Goal: Transaction & Acquisition: Purchase product/service

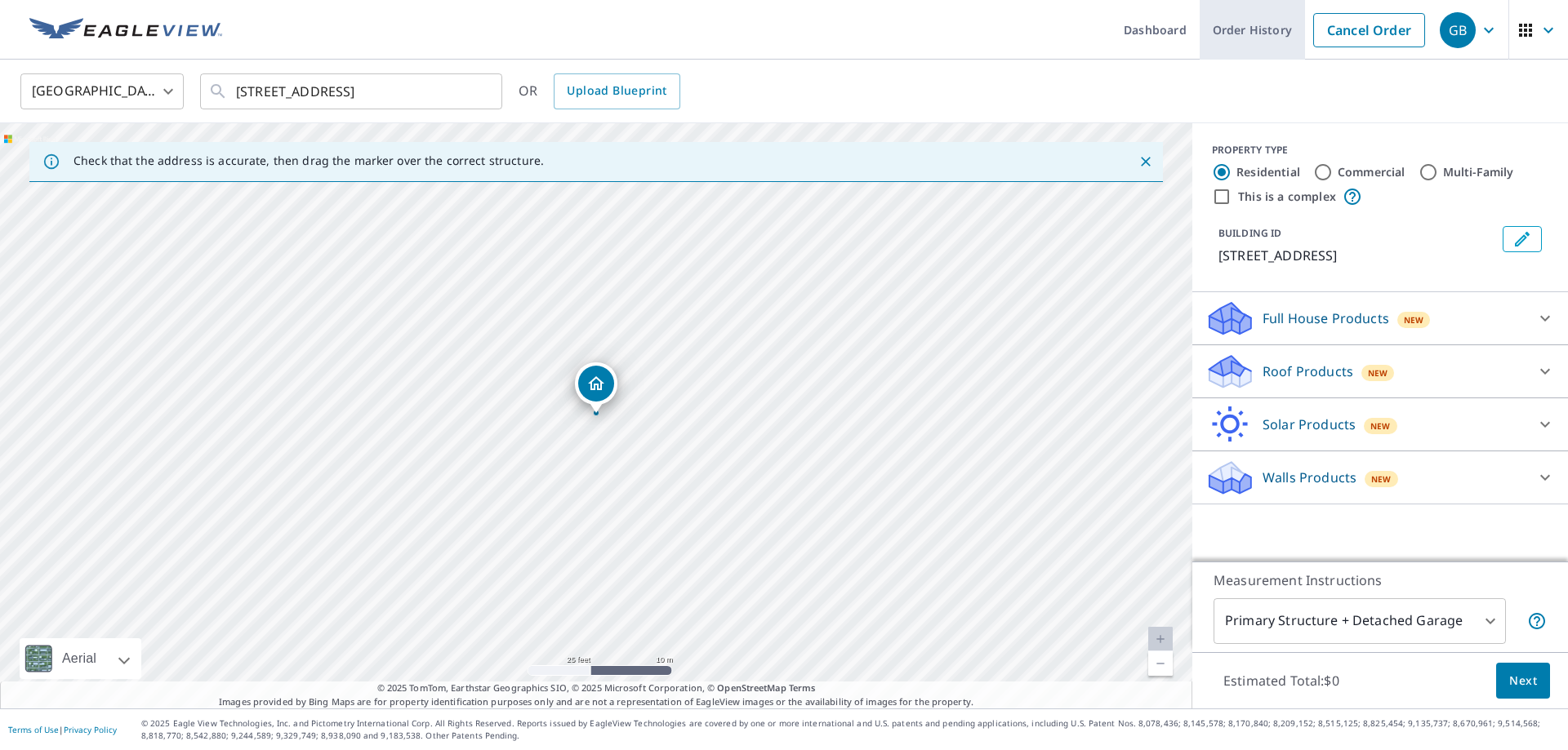
click at [1235, 37] on link "Order History" at bounding box center [1252, 30] width 105 height 60
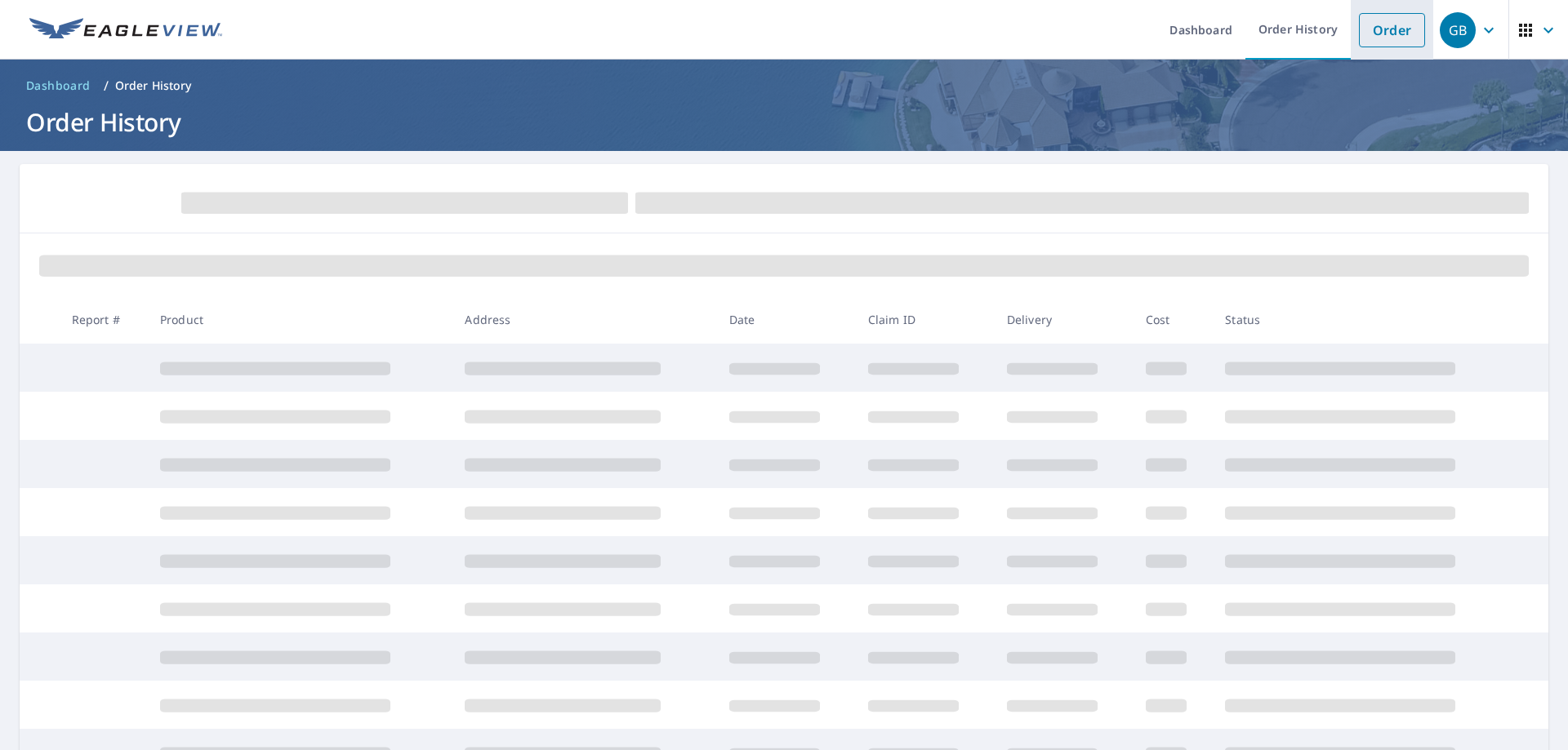
click at [1380, 26] on link "Order" at bounding box center [1392, 30] width 66 height 35
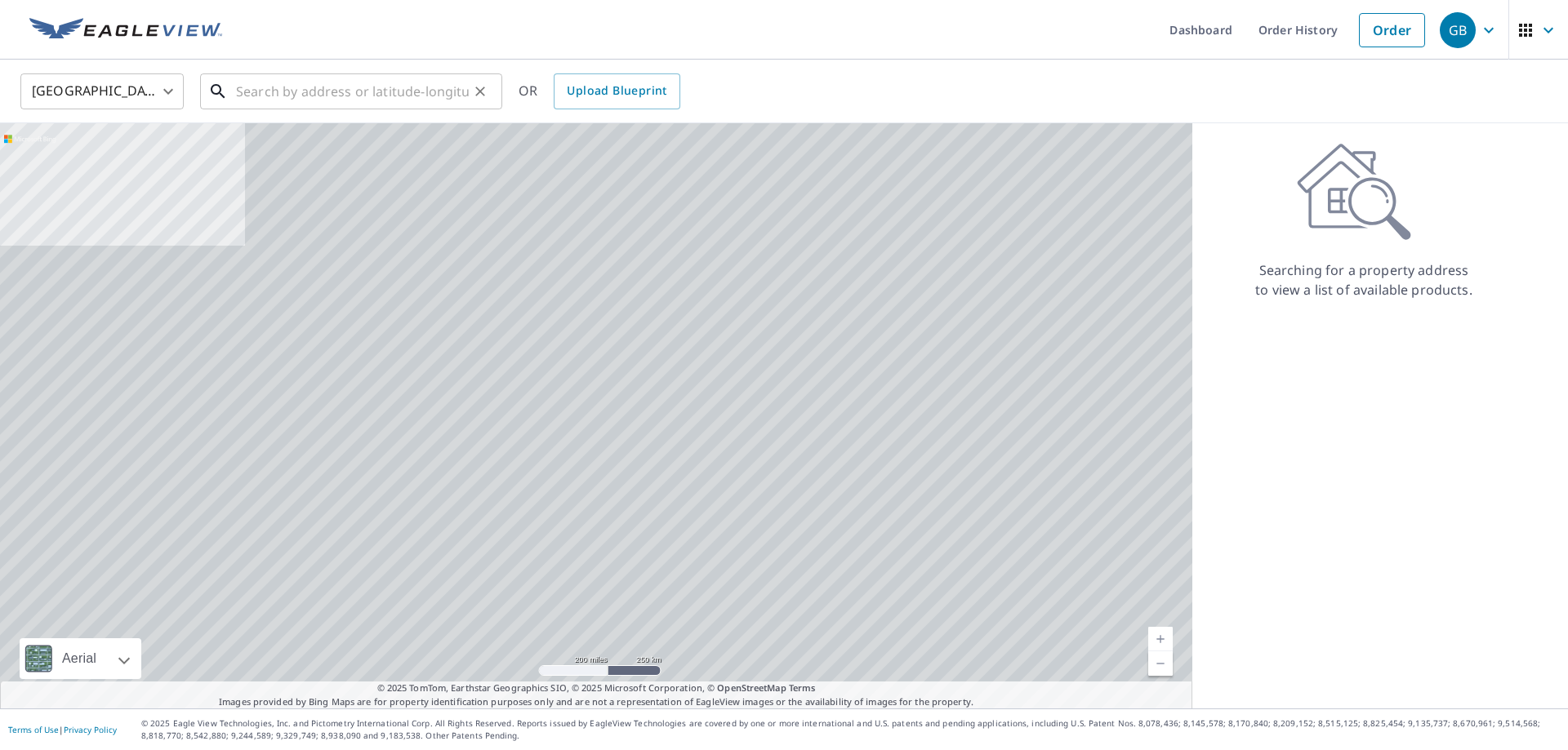
click at [447, 82] on input "text" at bounding box center [352, 91] width 233 height 46
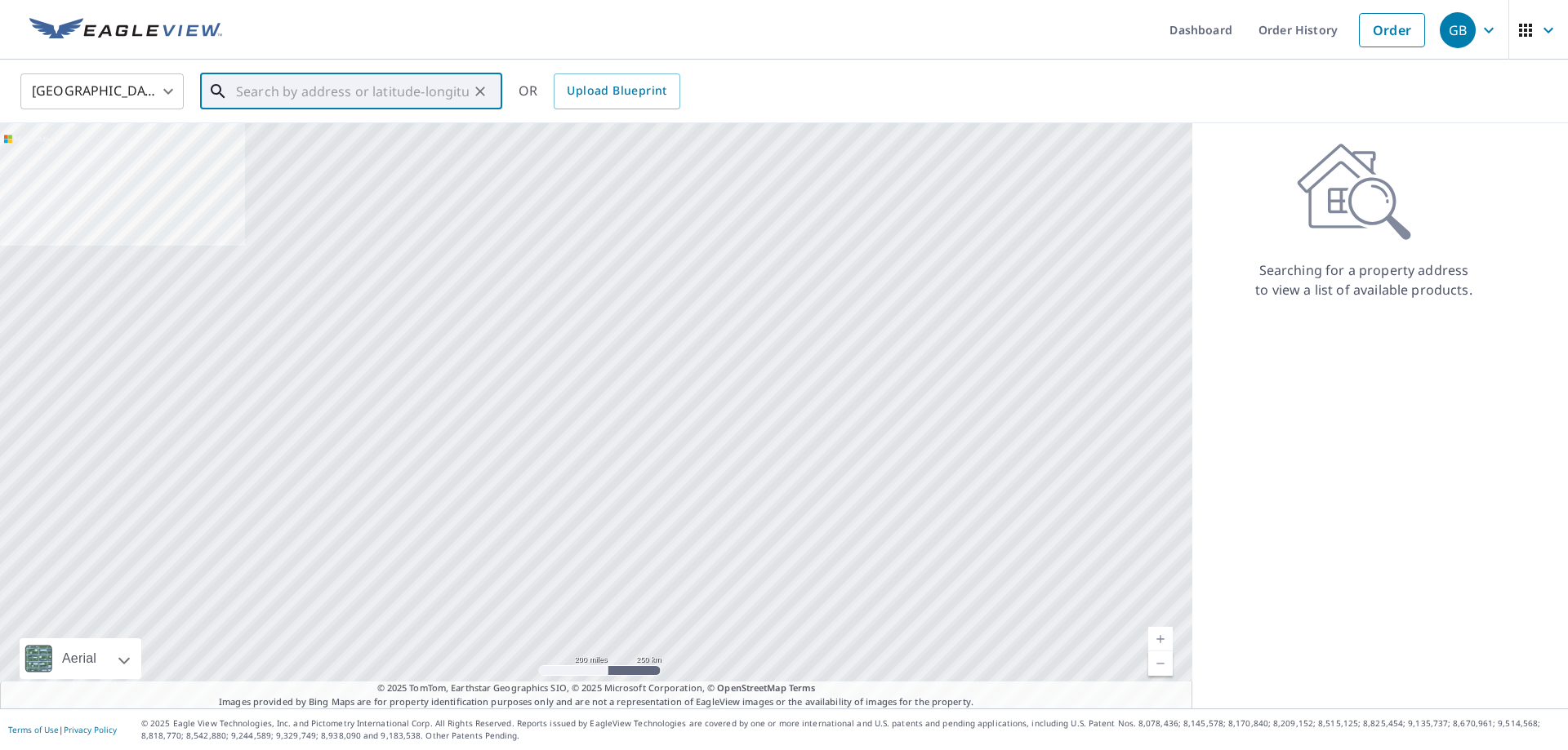
paste input "[STREET_ADDRESS][PERSON_NAME]"
type input "[STREET_ADDRESS][PERSON_NAME]"
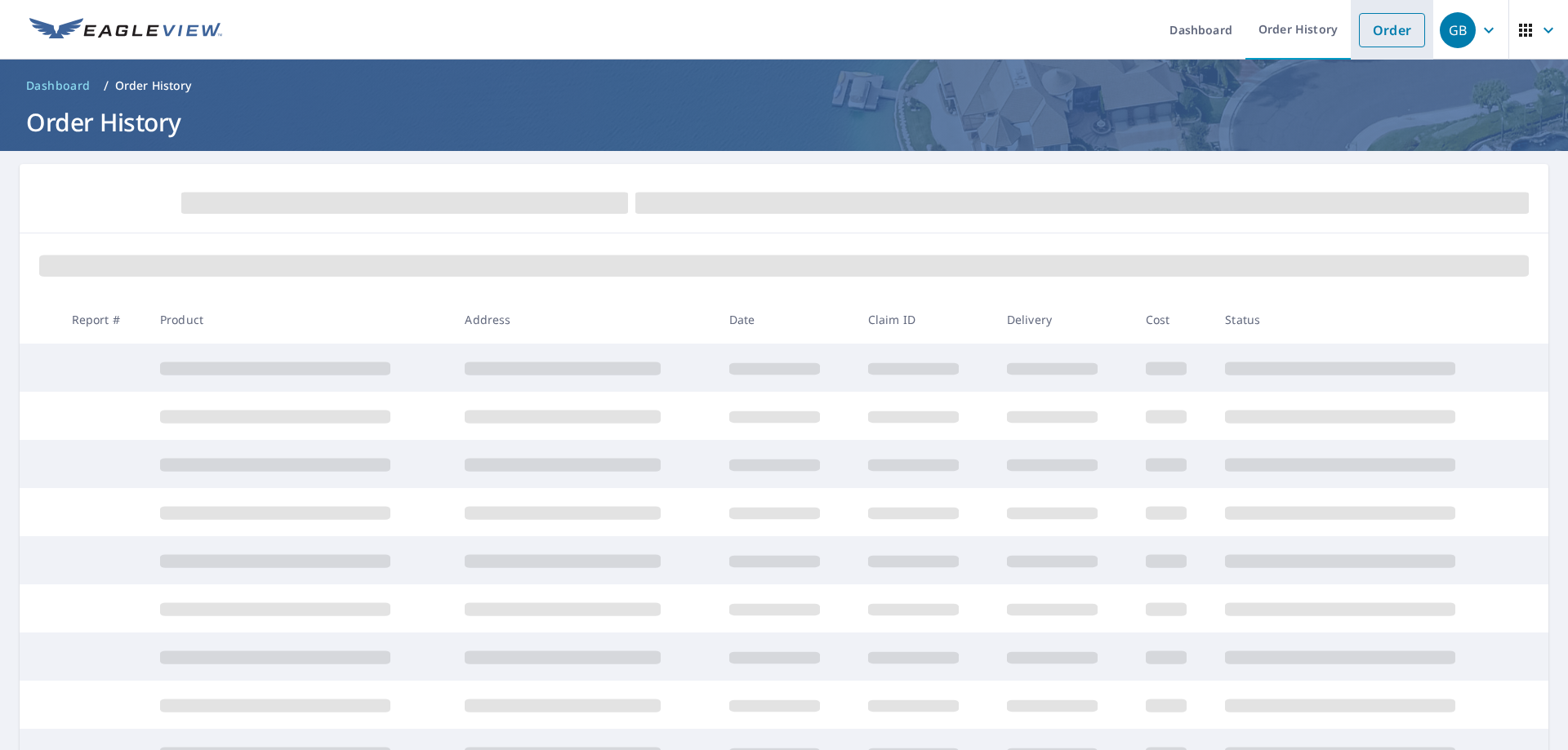
click at [1396, 24] on link "Order" at bounding box center [1392, 30] width 66 height 35
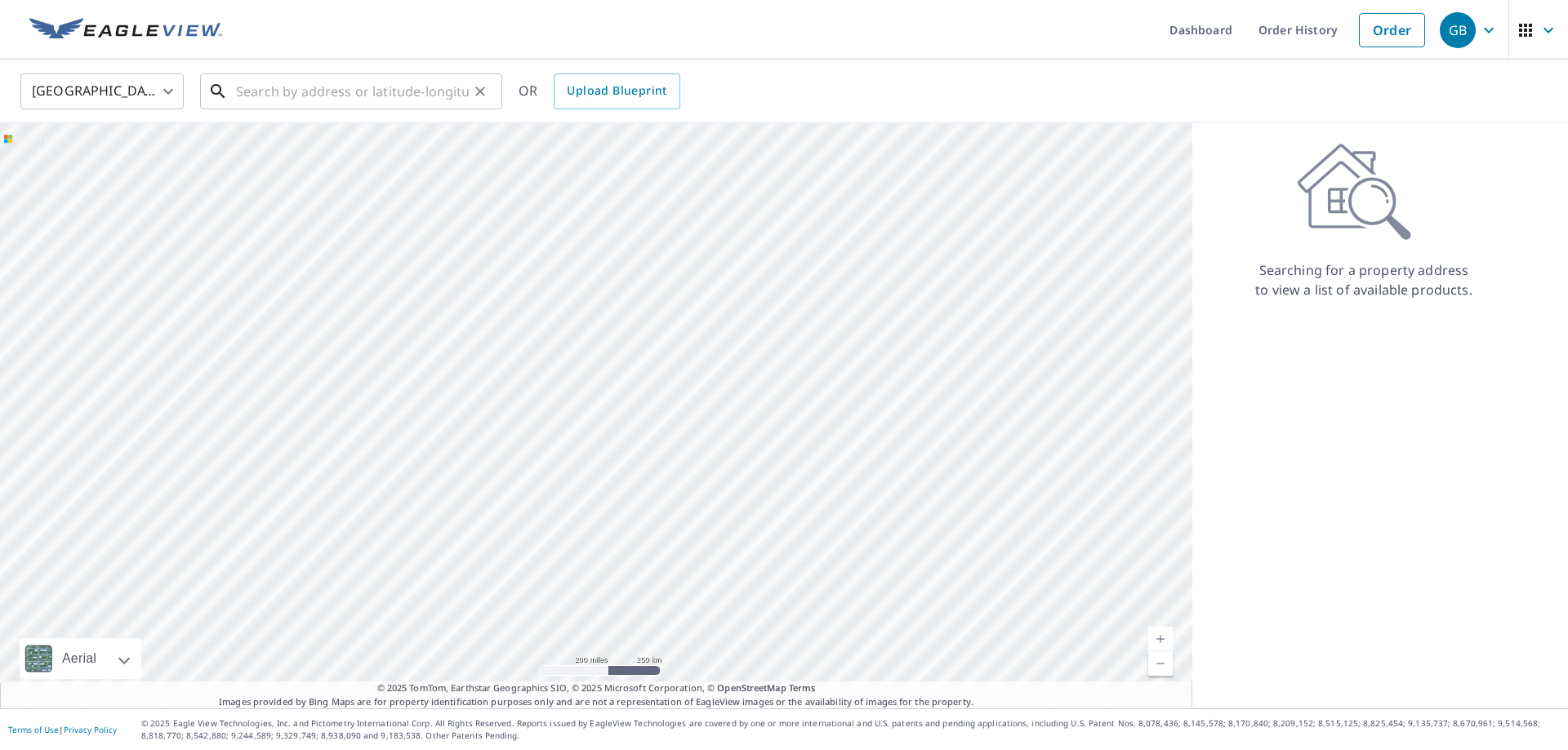
click at [383, 83] on input "text" at bounding box center [352, 91] width 233 height 46
paste input "[STREET_ADDRESS][PERSON_NAME]"
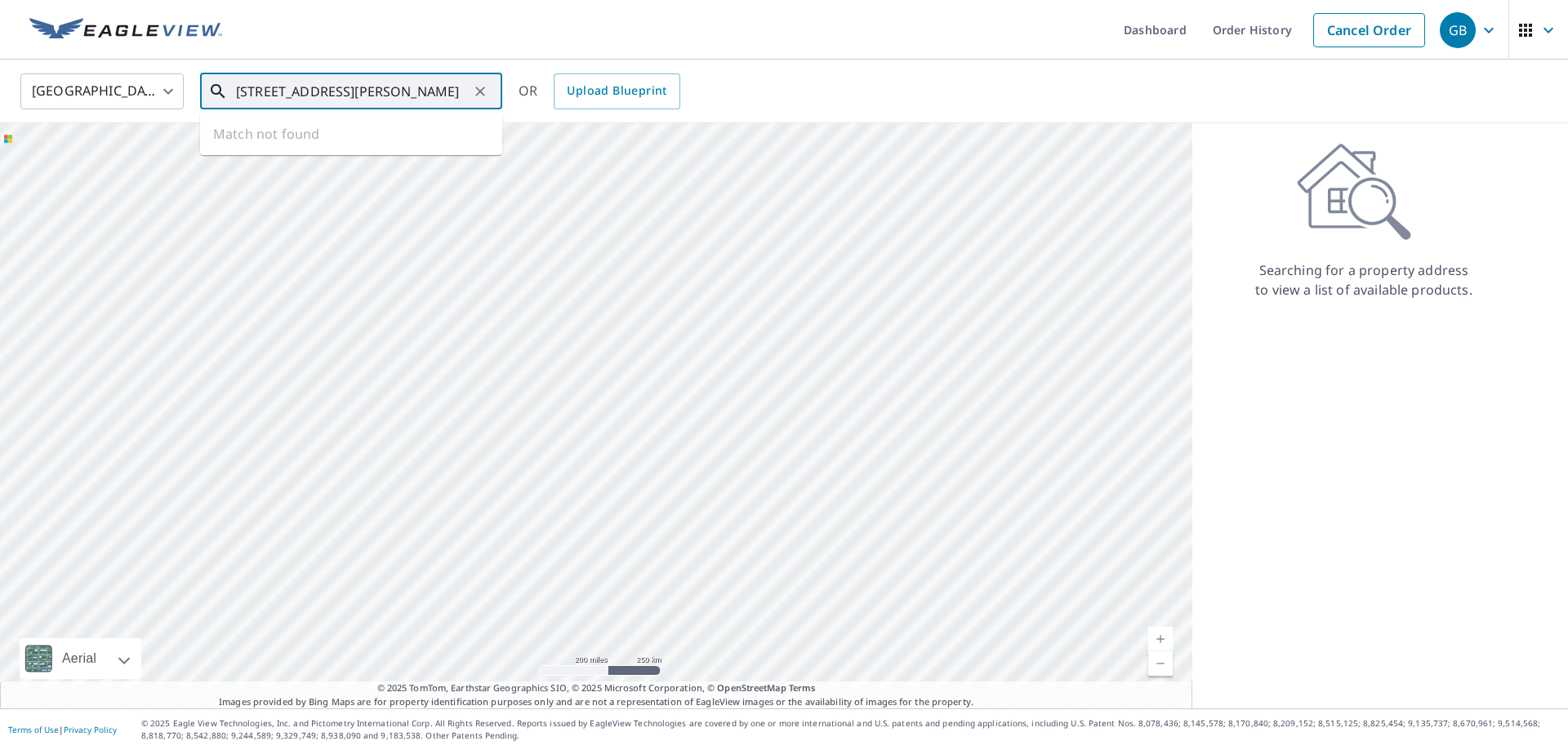
click at [339, 90] on input "[STREET_ADDRESS][PERSON_NAME]" at bounding box center [352, 91] width 233 height 46
click at [335, 87] on input "[STREET_ADDRESS][PERSON_NAME]" at bounding box center [352, 91] width 233 height 46
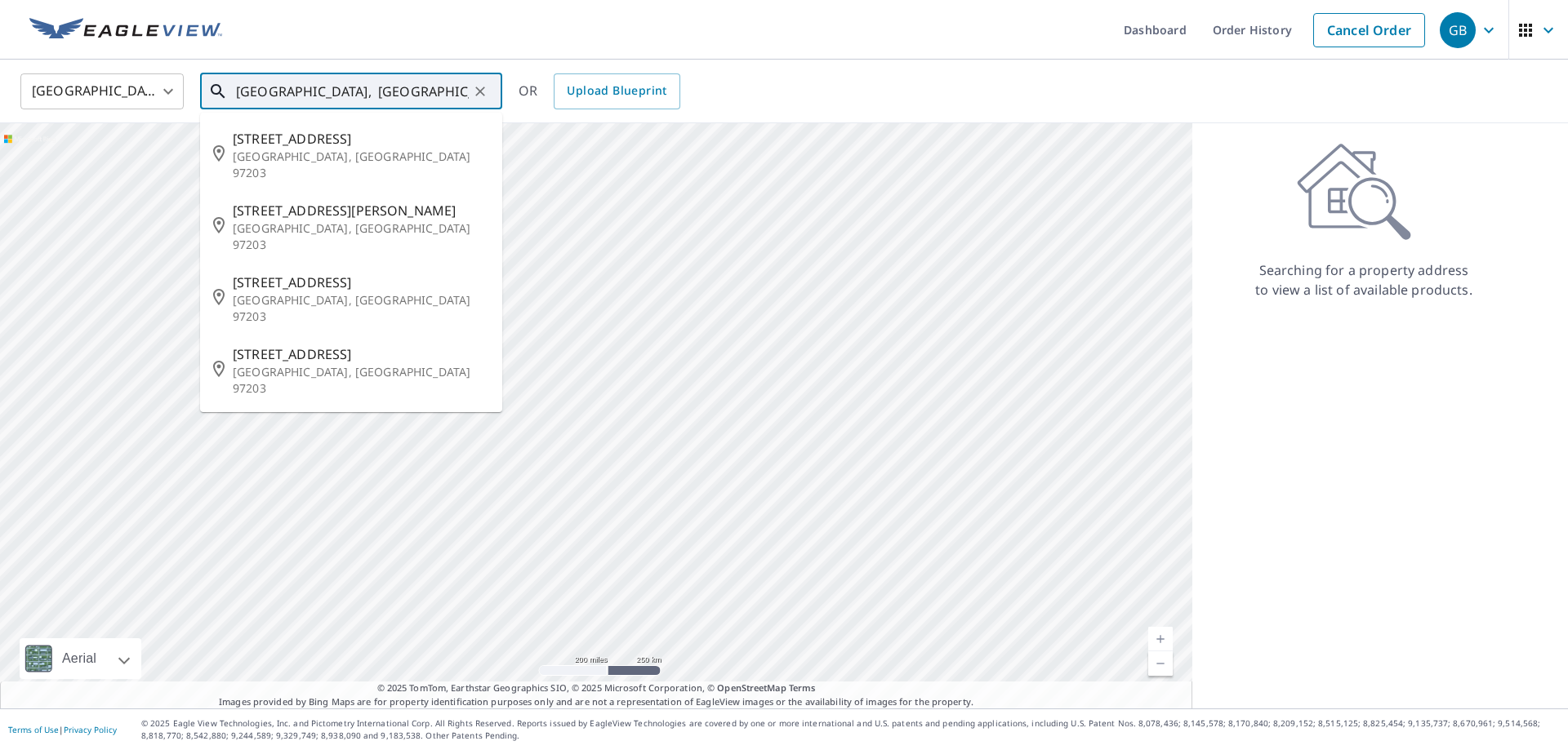
drag, startPoint x: 390, startPoint y: 85, endPoint x: 128, endPoint y: 72, distance: 262.3
click at [236, 72] on input "[GEOGRAPHIC_DATA], [GEOGRAPHIC_DATA] 97203" at bounding box center [352, 91] width 233 height 46
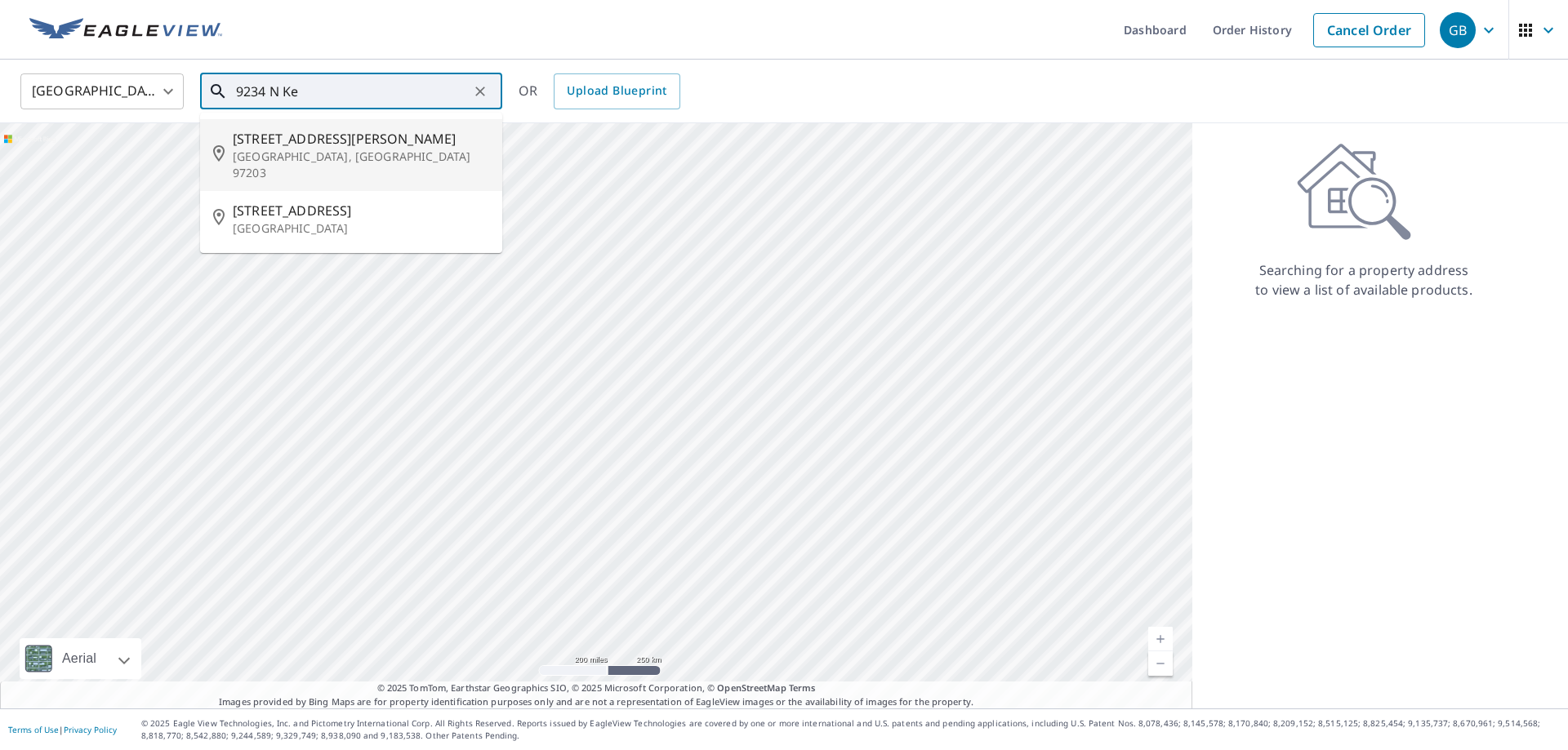
click at [244, 154] on p "[GEOGRAPHIC_DATA], [GEOGRAPHIC_DATA] 97203" at bounding box center [361, 165] width 256 height 33
type input "[STREET_ADDRESS][PERSON_NAME]"
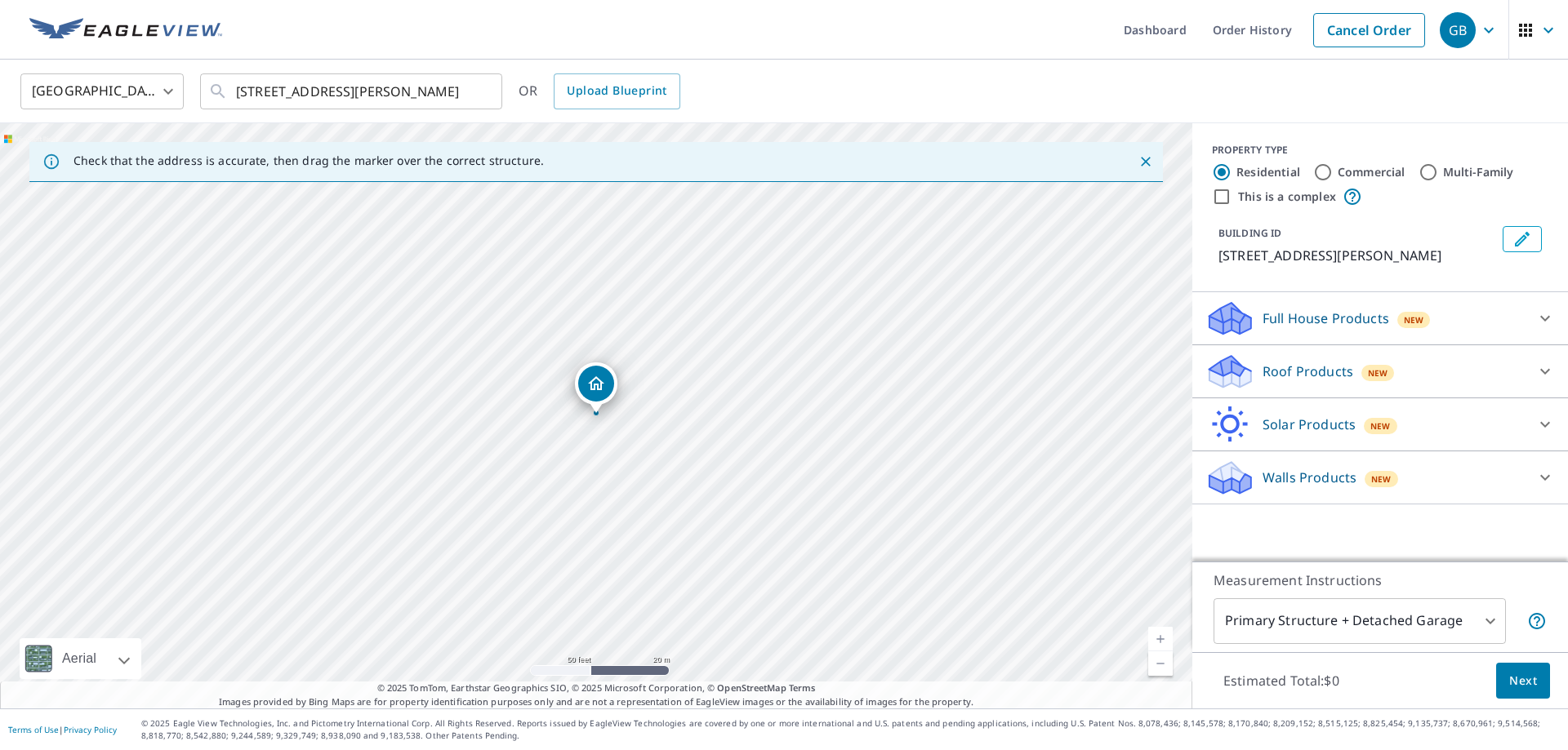
click at [1543, 373] on icon at bounding box center [1545, 372] width 20 height 20
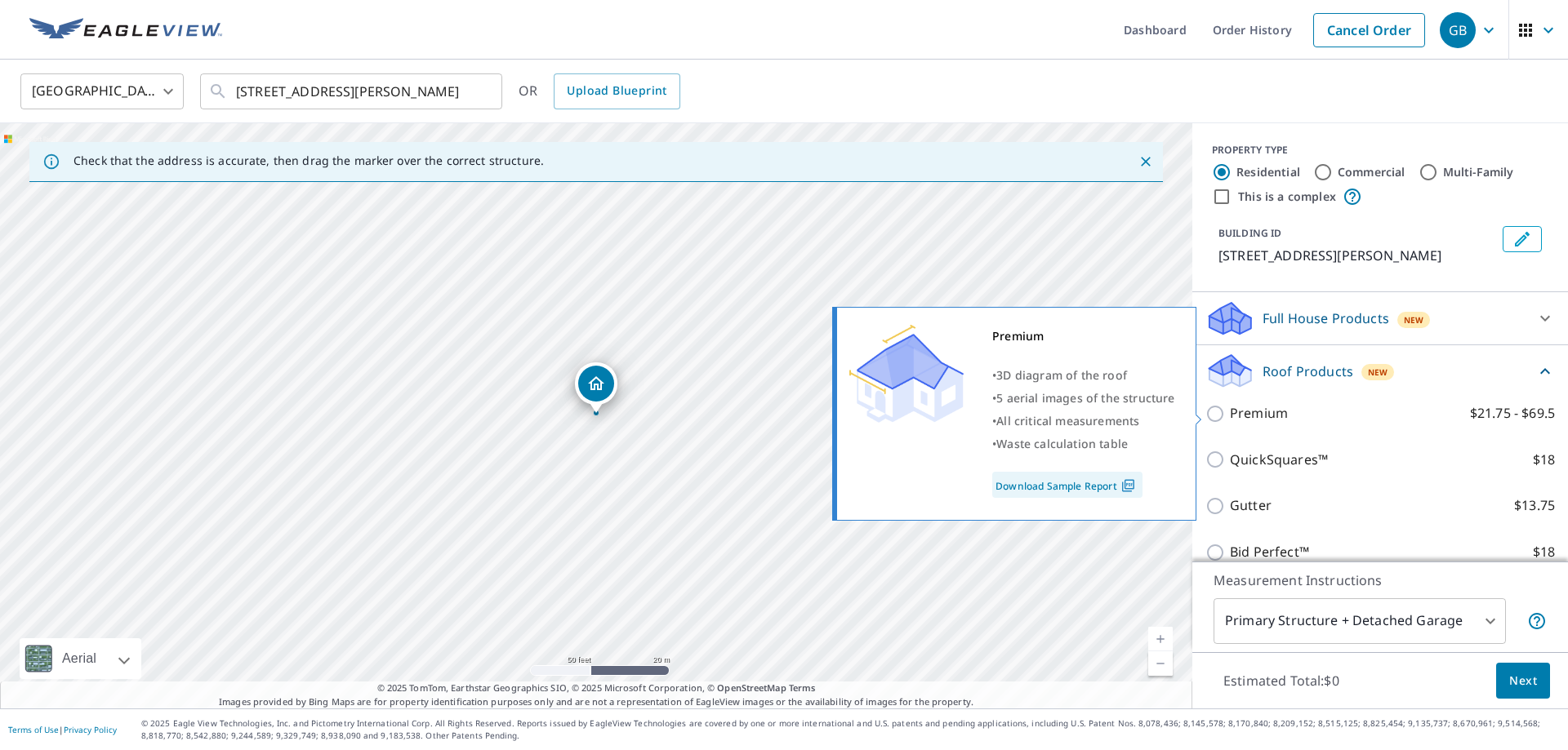
click at [1273, 412] on p "Premium" at bounding box center [1258, 414] width 58 height 21
click at [1230, 412] on input "Premium $21.75 - $69.5" at bounding box center [1218, 414] width 25 height 20
checkbox input "true"
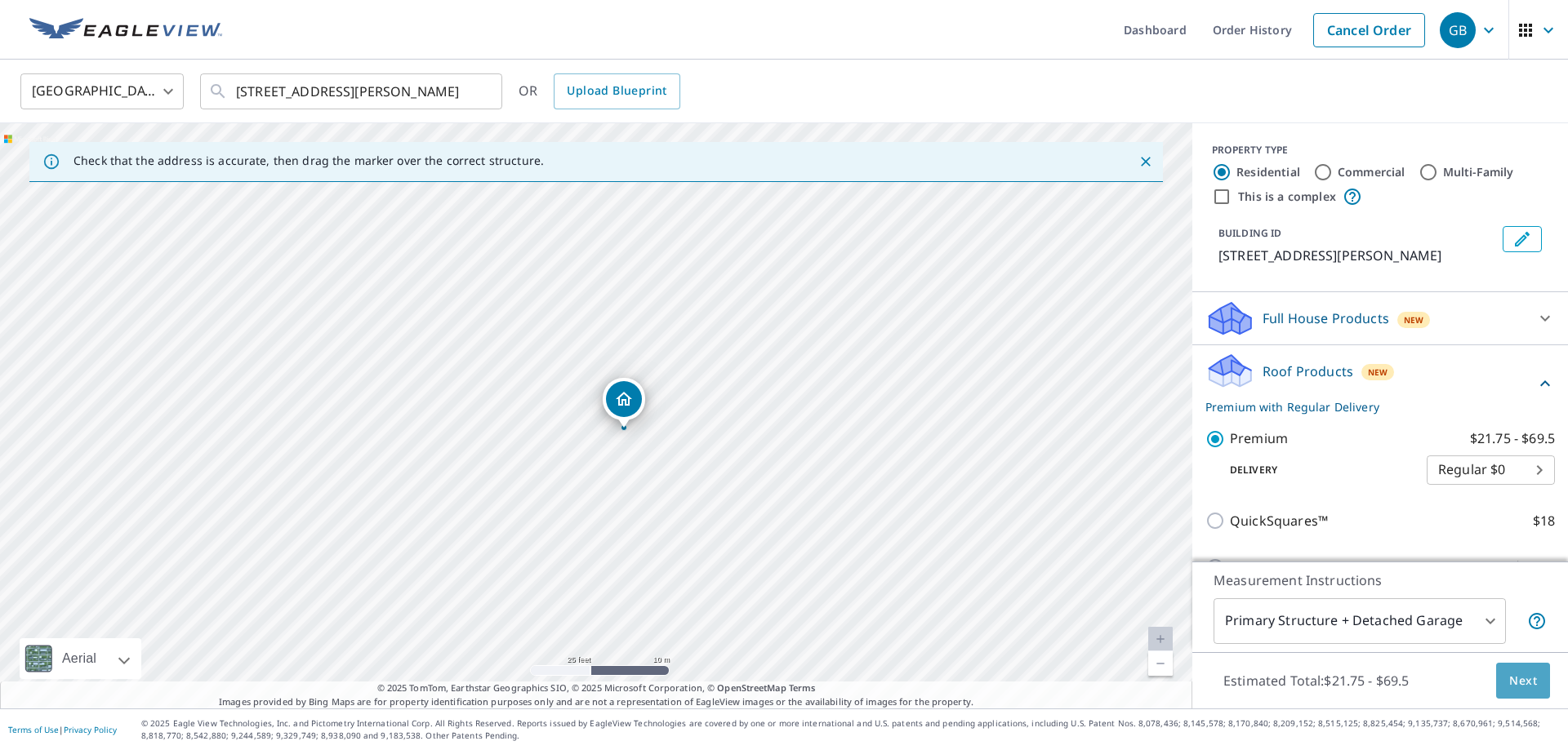
click at [1518, 688] on span "Next" at bounding box center [1523, 682] width 28 height 21
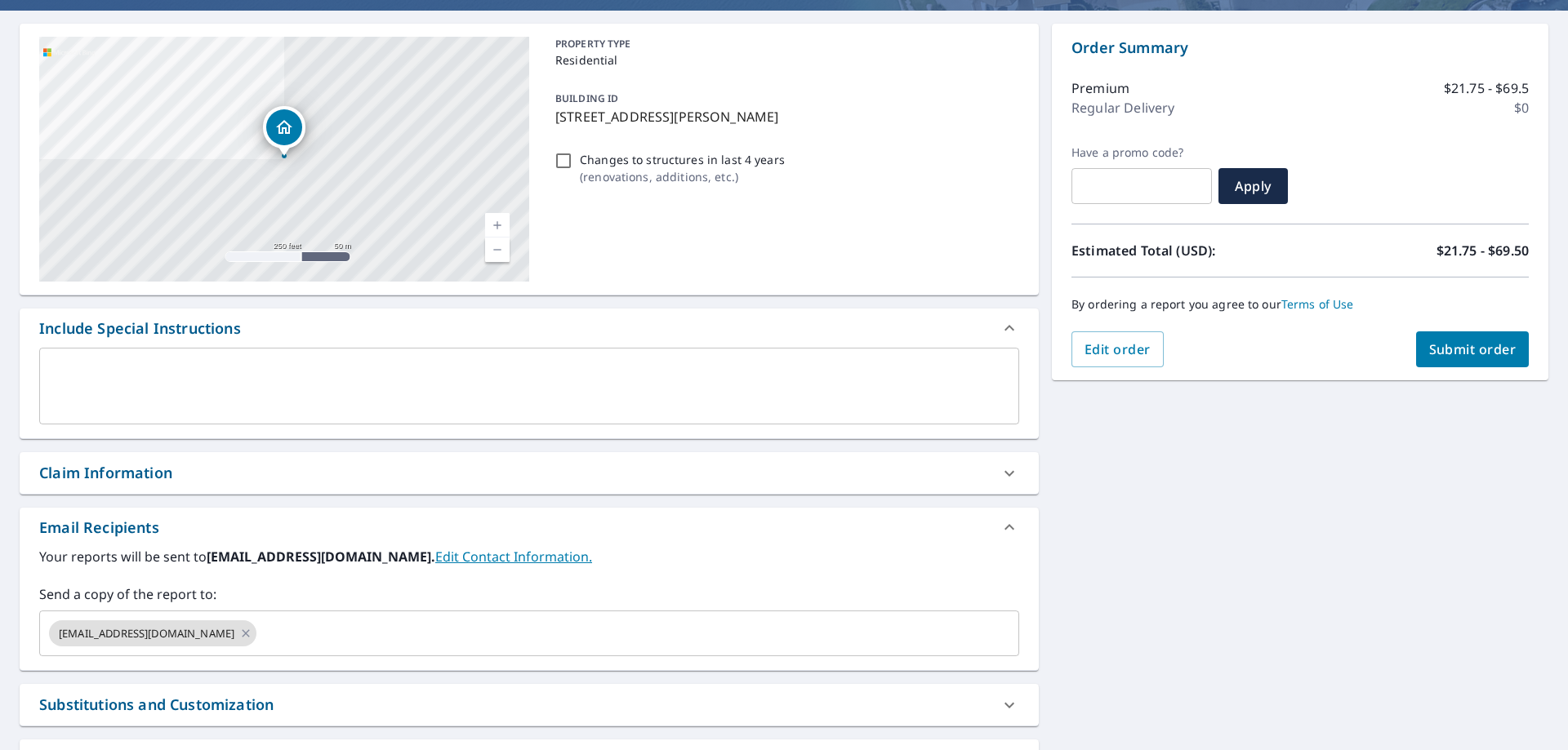
scroll to position [215, 0]
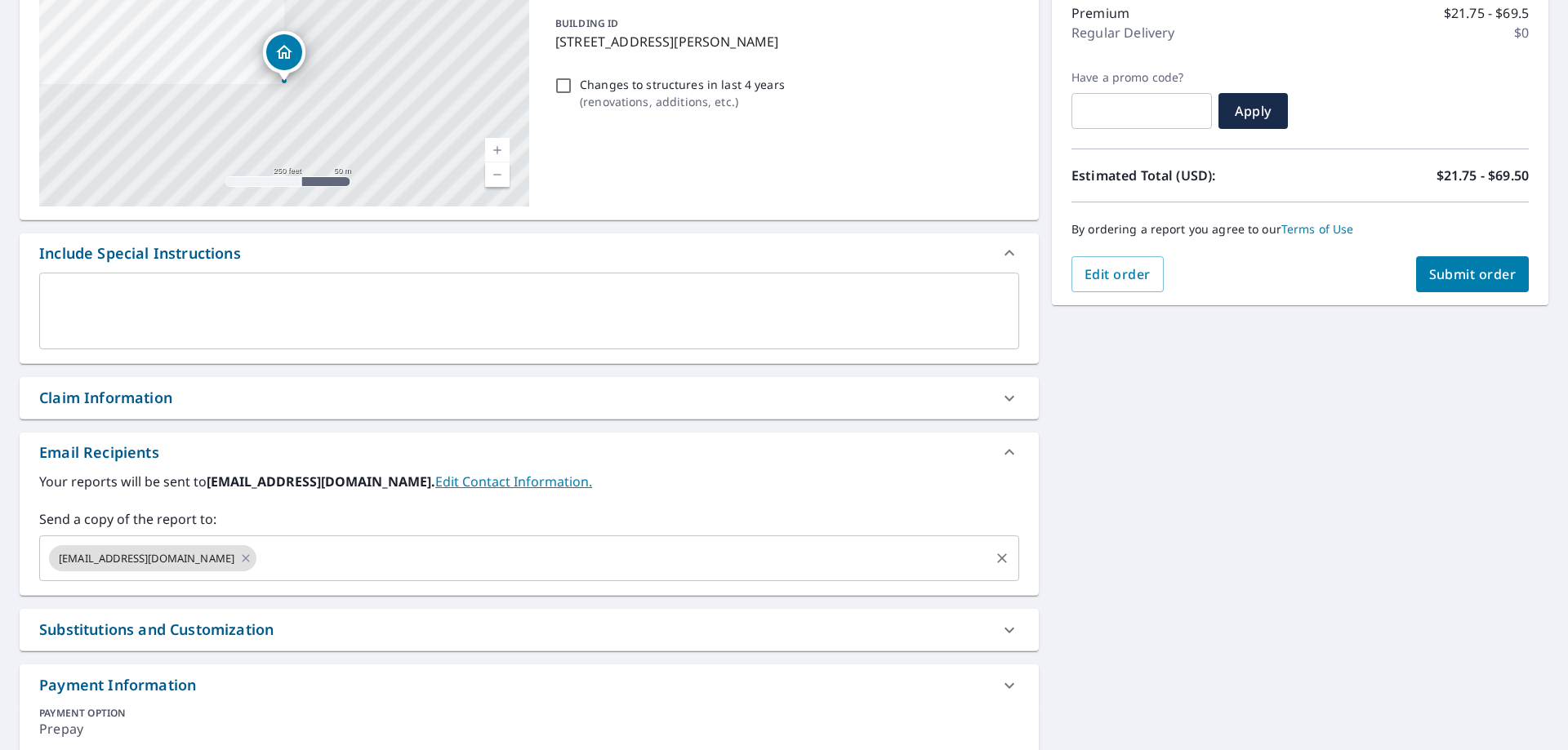
click at [536, 555] on input "text" at bounding box center [623, 558] width 728 height 31
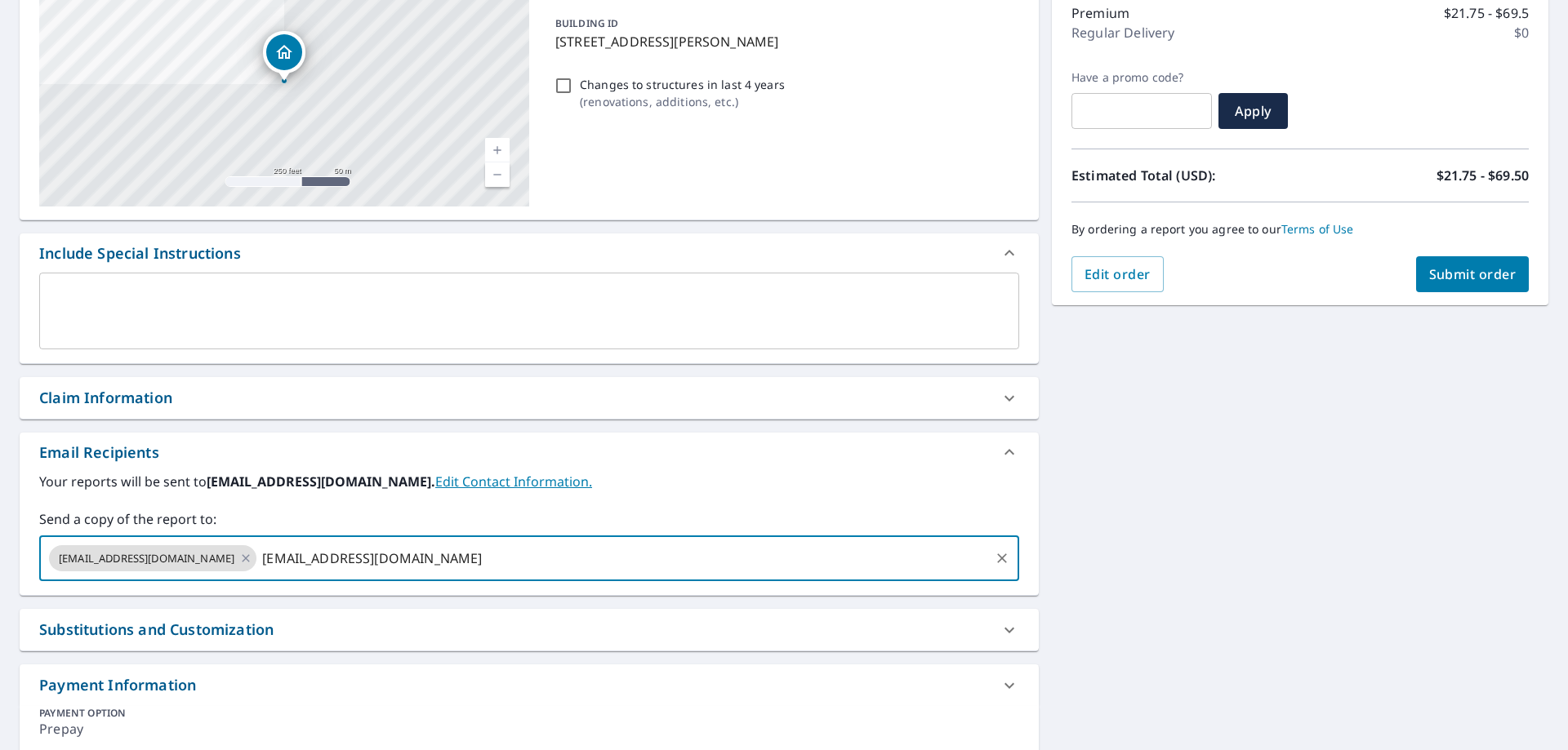
type input "[EMAIL_ADDRESS][DOMAIN_NAME]"
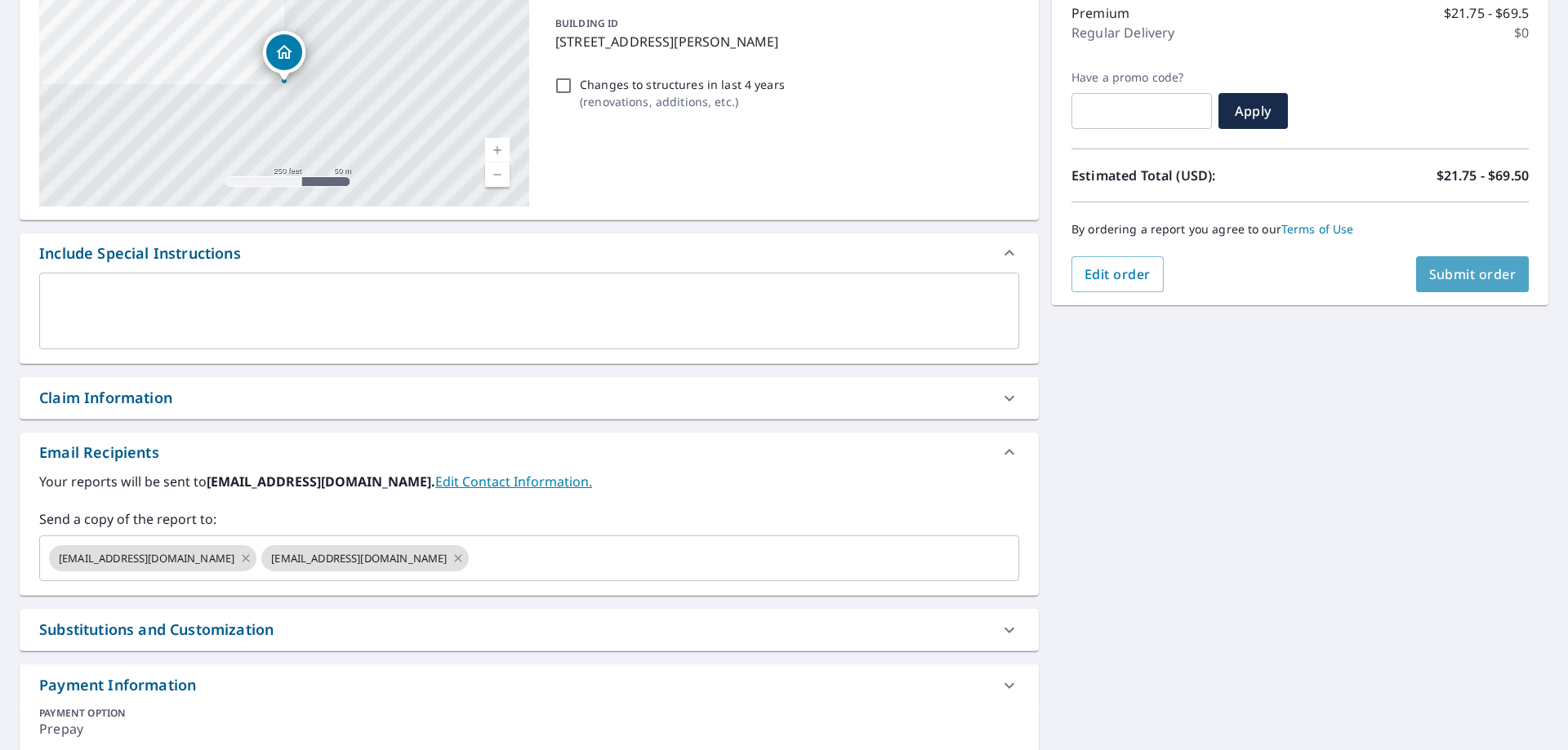
click at [1458, 268] on span "Submit order" at bounding box center [1473, 274] width 87 height 18
checkbox input "true"
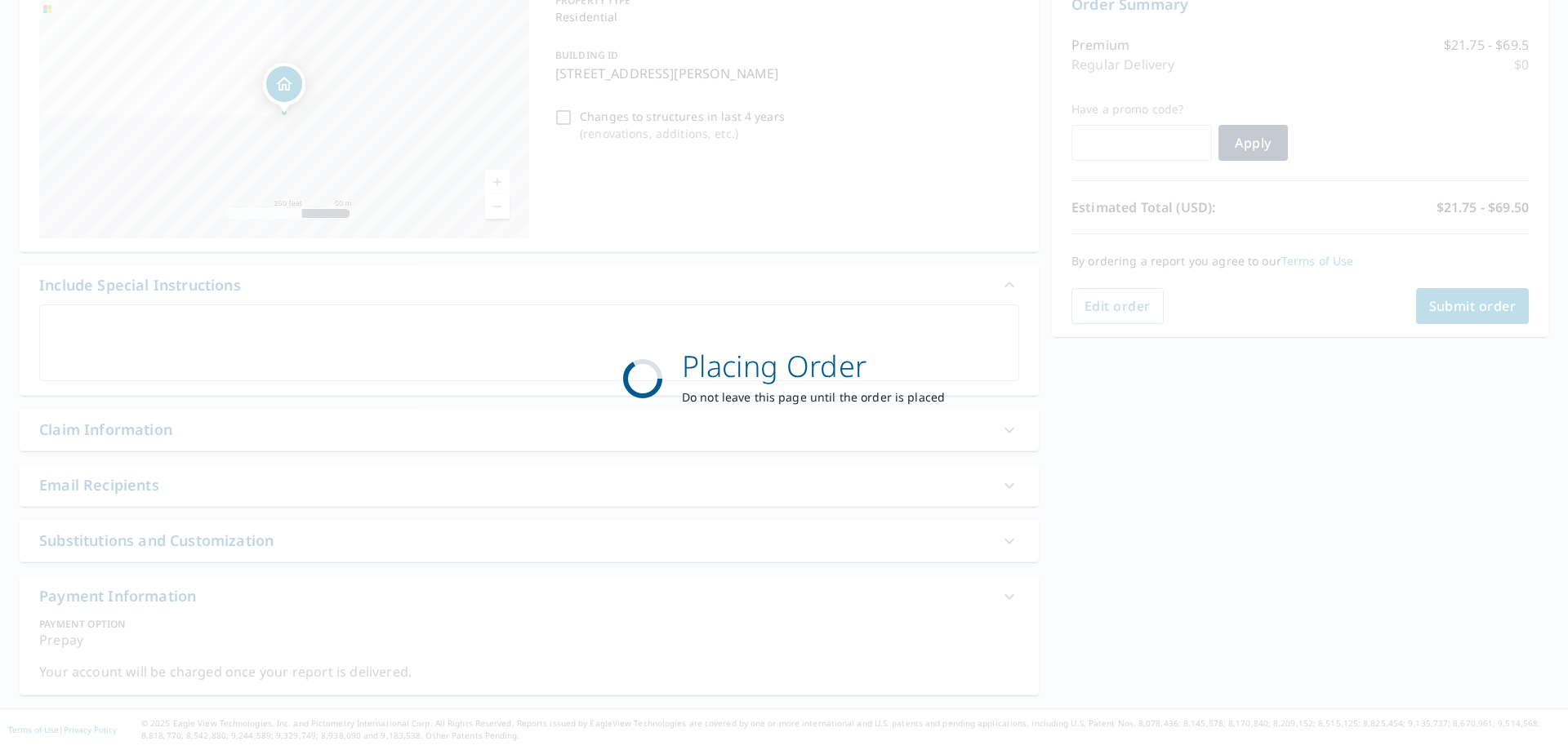
scroll to position [184, 0]
